Goal: Task Accomplishment & Management: Use online tool/utility

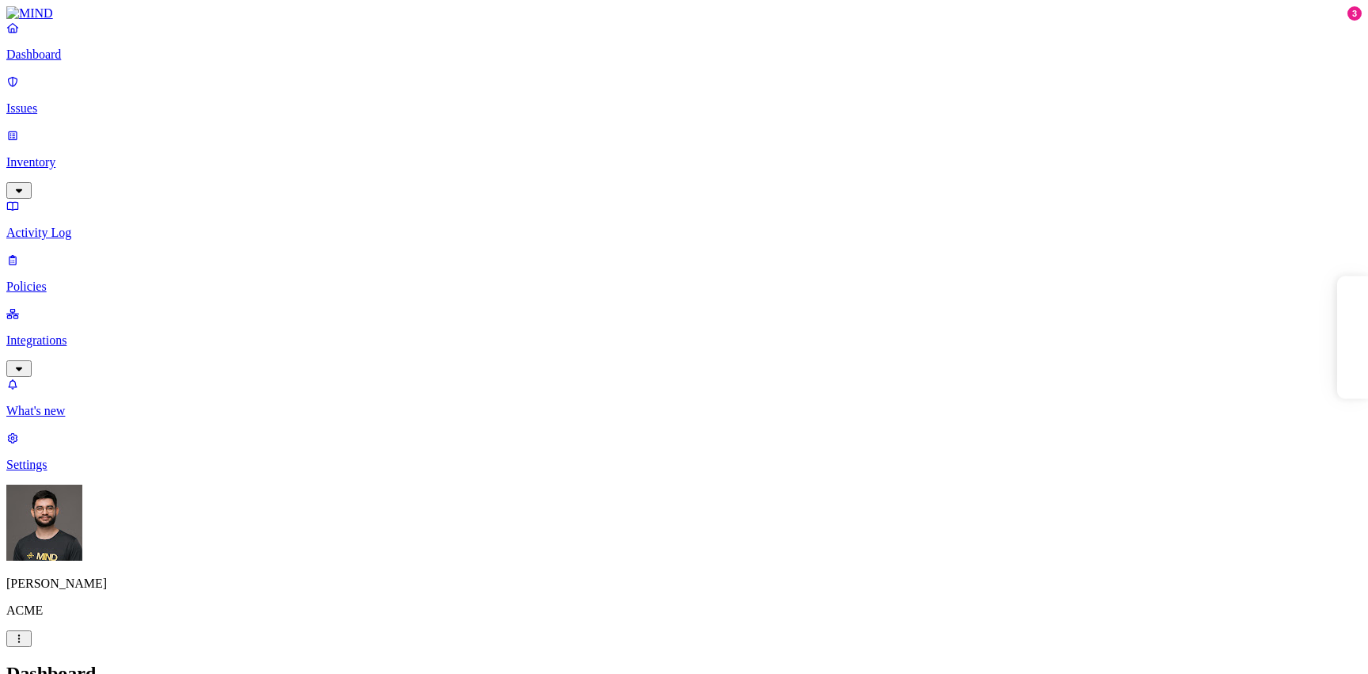
click at [24, 225] on nav "Dashboard Issues Inventory Activity Log Policies Integrations What's new 3 Sett…" at bounding box center [683, 246] width 1355 height 451
click at [28, 306] on link "Integrations" at bounding box center [683, 340] width 1355 height 68
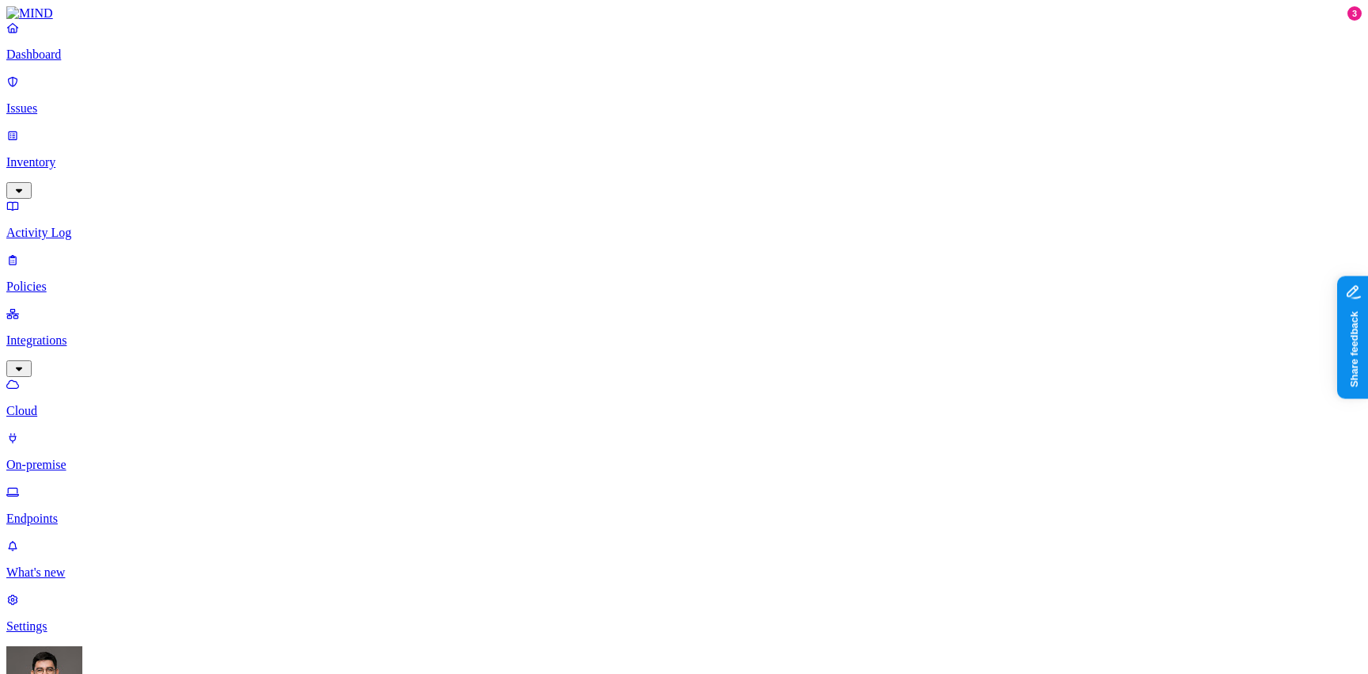
click at [84, 511] on p "Endpoints" at bounding box center [683, 518] width 1355 height 14
